Goal: Transaction & Acquisition: Book appointment/travel/reservation

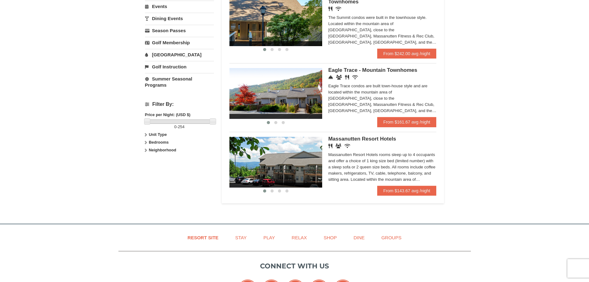
scroll to position [217, 0]
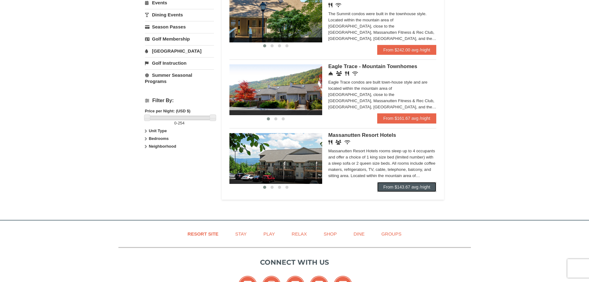
click at [384, 186] on link "From $143.67 avg /night" at bounding box center [406, 187] width 59 height 10
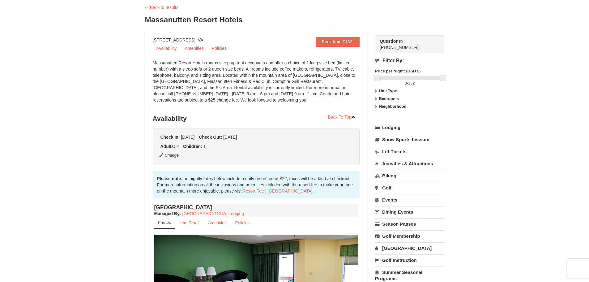
scroll to position [31, 0]
click at [326, 44] on link "Book from $132!" at bounding box center [338, 42] width 44 height 10
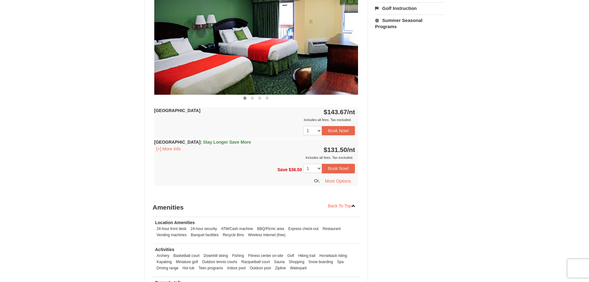
scroll to position [298, 0]
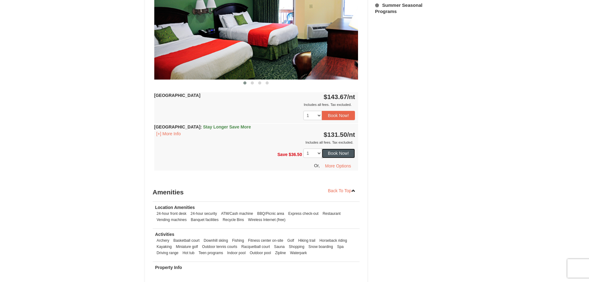
click at [339, 157] on button "Book Now!" at bounding box center [338, 153] width 33 height 9
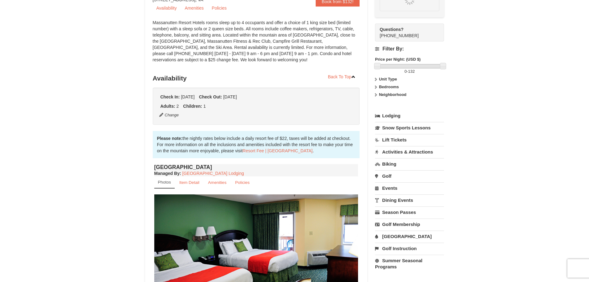
scroll to position [60, 0]
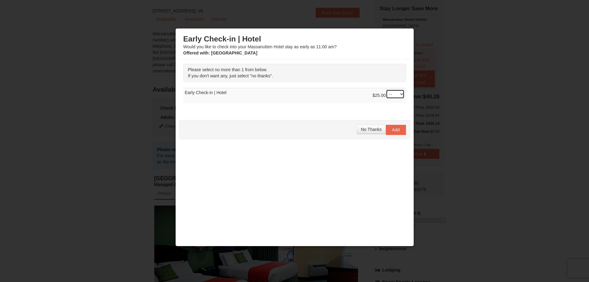
click at [399, 93] on select "-- 01" at bounding box center [395, 93] width 19 height 9
click at [386, 89] on select "-- 01" at bounding box center [395, 93] width 19 height 9
drag, startPoint x: 390, startPoint y: 128, endPoint x: 282, endPoint y: 110, distance: 110.0
click at [282, 110] on div "Early Check-in | Hotel Would you like to check into your Massanutten Hotel stay…" at bounding box center [295, 140] width 232 height 217
click at [393, 94] on select "-- 01" at bounding box center [395, 93] width 19 height 9
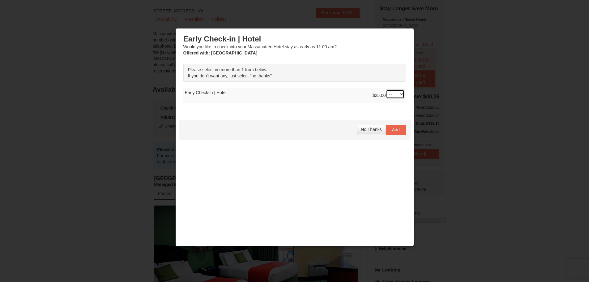
click at [386, 89] on select "-- 01" at bounding box center [395, 93] width 19 height 9
click at [392, 128] on span "Add" at bounding box center [396, 129] width 8 height 5
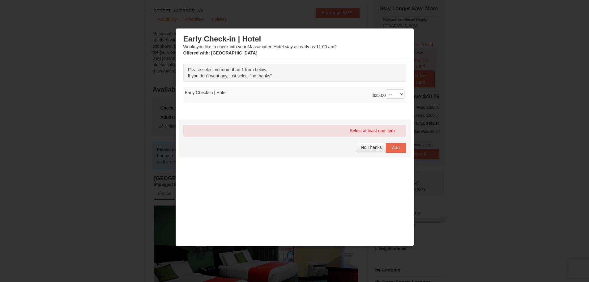
click at [377, 130] on div "Select at least one item" at bounding box center [294, 131] width 223 height 12
click at [270, 96] on td "$25.00 -- 01 Early Check-in | Hotel" at bounding box center [294, 95] width 223 height 15
click at [246, 70] on span "Please select no more than 1 from below." at bounding box center [228, 69] width 80 height 5
click at [397, 92] on select "-- 01" at bounding box center [395, 93] width 19 height 9
select select "1"
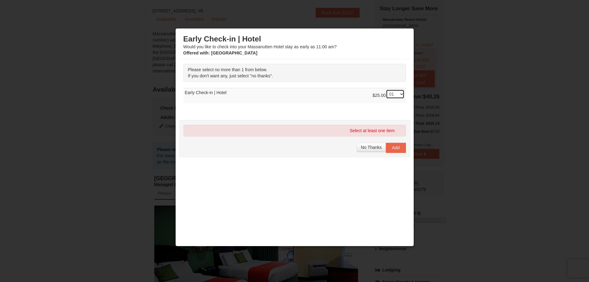
click at [386, 89] on select "-- 01" at bounding box center [395, 93] width 19 height 9
click at [396, 147] on button "Add" at bounding box center [396, 148] width 20 height 10
